Goal: Find specific page/section: Find specific page/section

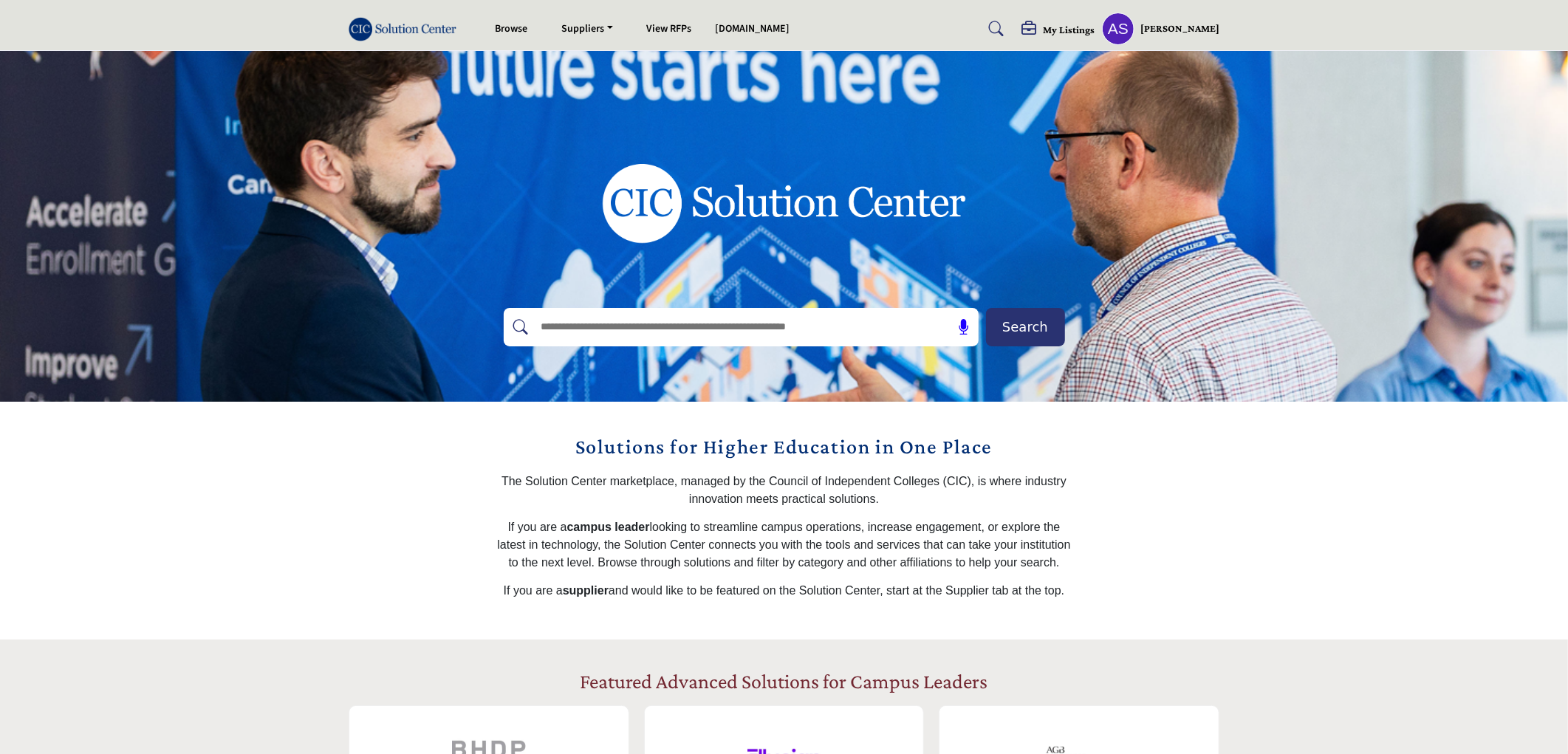
click at [1023, 324] on span "Search" at bounding box center [1025, 326] width 46 height 20
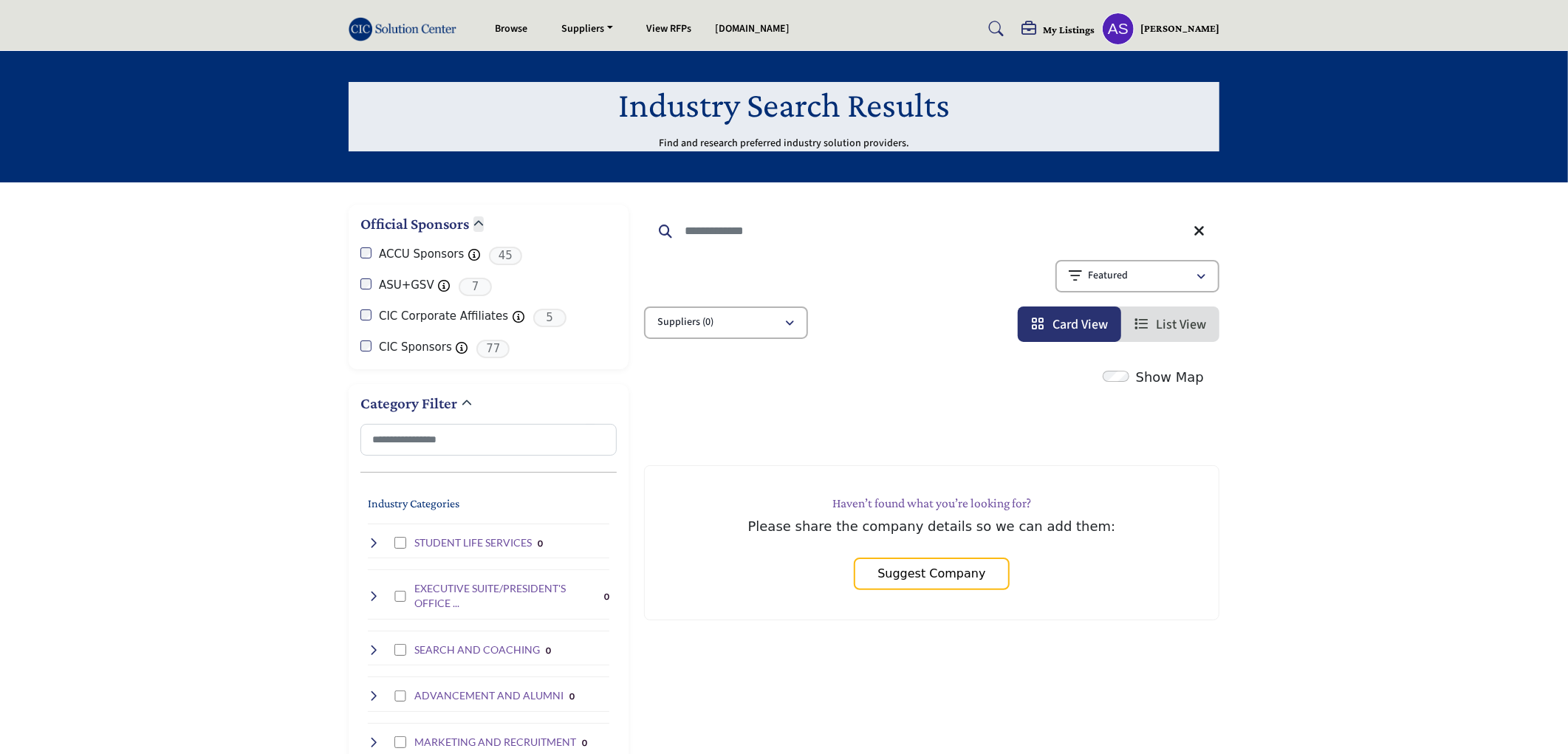
click at [1114, 32] on profile-featured-9d57d186-dcdc-4fd1-8698-ebbedcf867ac "Show hide supplier dropdown" at bounding box center [1119, 29] width 32 height 32
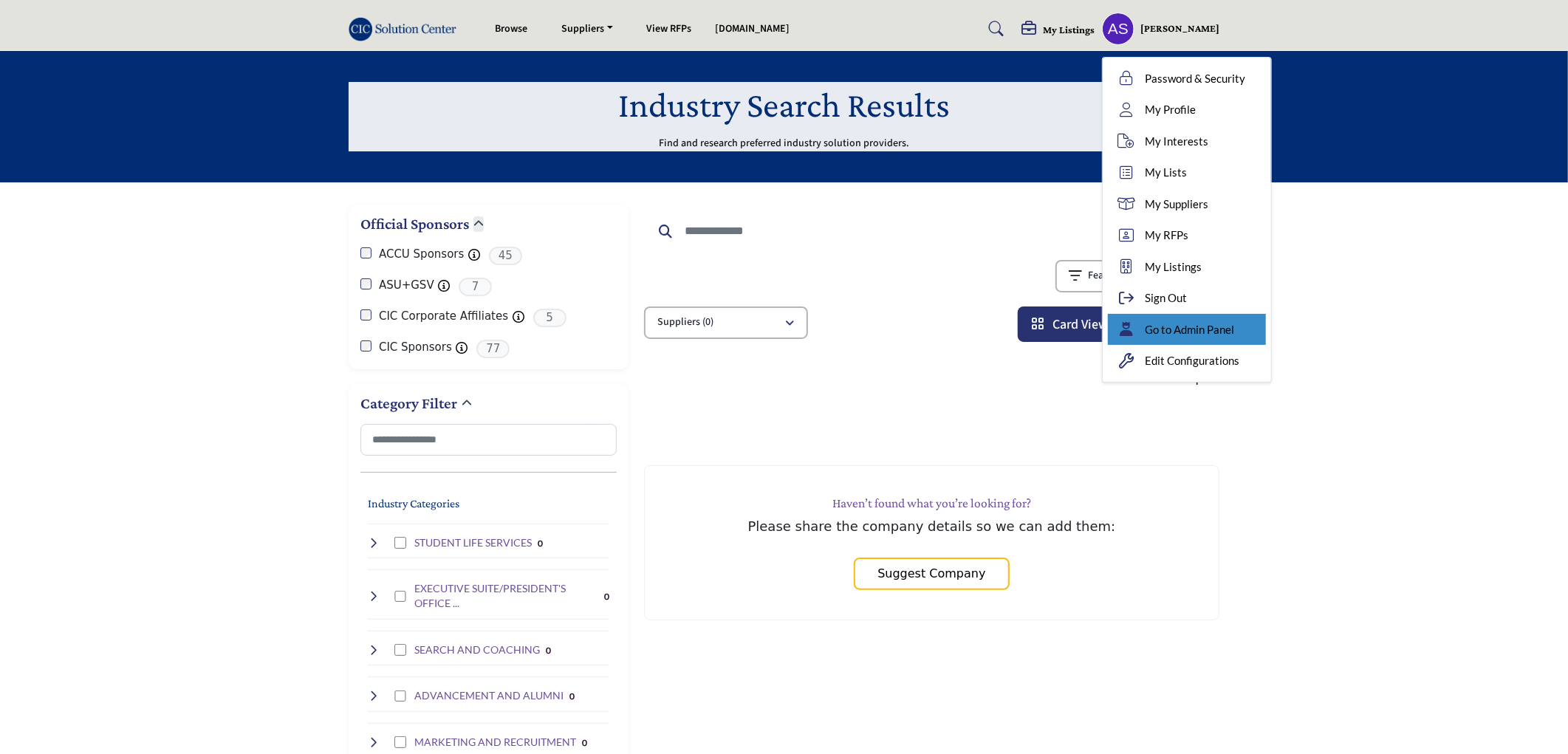
click at [1220, 329] on span "Go to Admin Panel" at bounding box center [1190, 330] width 90 height 17
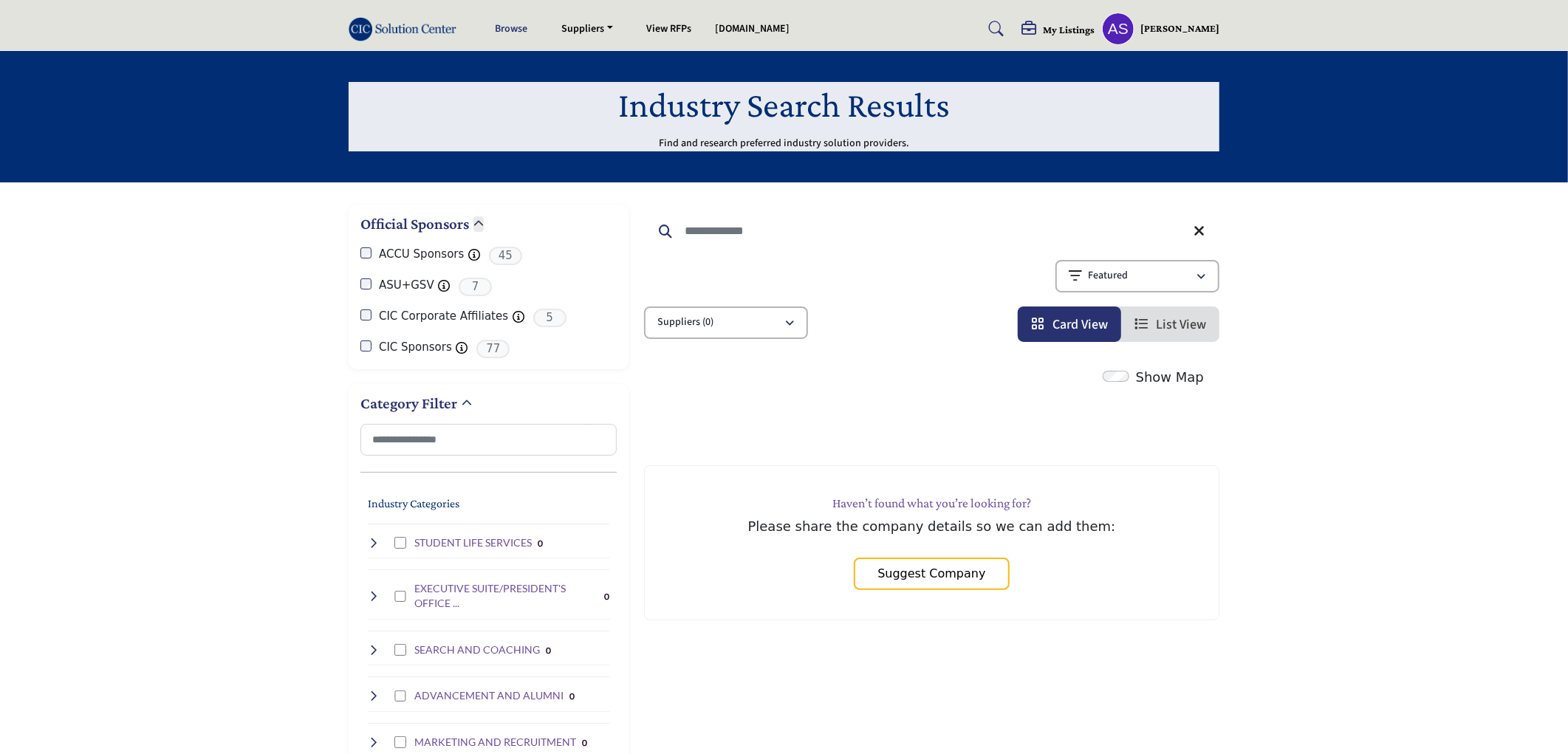
click at [505, 33] on link "Browse" at bounding box center [512, 28] width 32 height 14
